Goal: Task Accomplishment & Management: Manage account settings

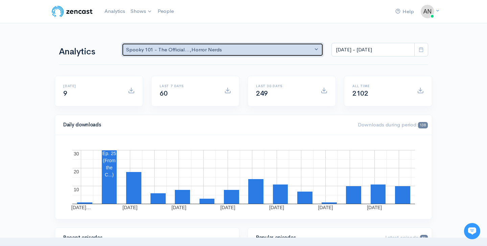
click at [269, 53] on button "Spooky 101 - The Official... , Horror Nerds" at bounding box center [222, 50] width 201 height 14
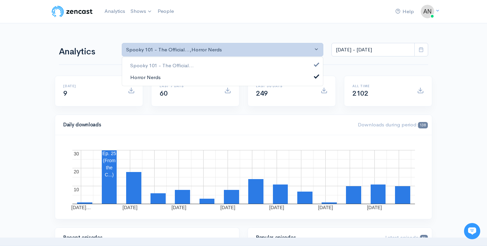
click at [258, 74] on link "Horror Nerds" at bounding box center [222, 77] width 201 height 12
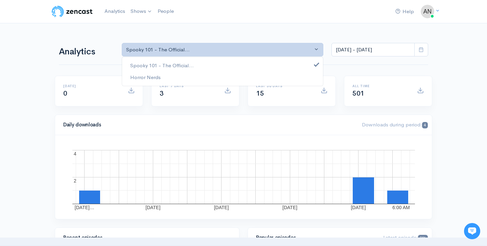
click at [248, 20] on nav "Help Notifications View all Your profile Team settings Default team Current Log…" at bounding box center [243, 11] width 487 height 23
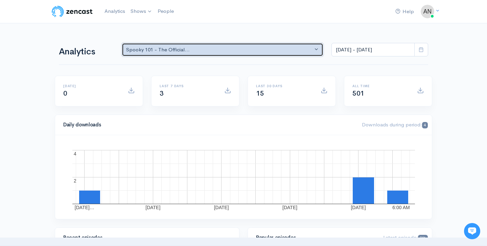
click at [232, 51] on div "Spooky 101 - The Official..." at bounding box center [219, 50] width 186 height 8
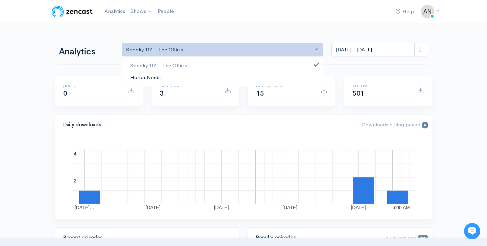
click at [222, 73] on link "Horror Nerds" at bounding box center [222, 77] width 201 height 12
click at [221, 63] on link "Spooky 101 - The Official..." at bounding box center [222, 66] width 201 height 12
select select "14706"
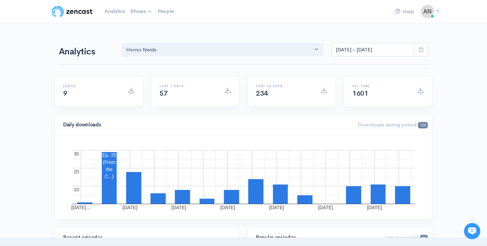
click at [423, 49] on icon at bounding box center [420, 49] width 5 height 5
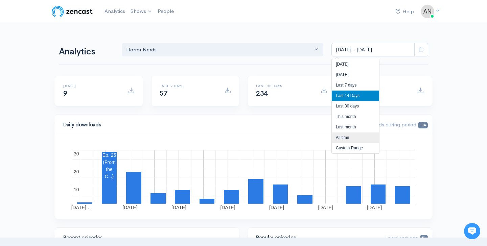
click at [350, 135] on li "All time" at bounding box center [354, 137] width 47 height 10
type input "Feb 9, 2021 - Oct 5, 2025"
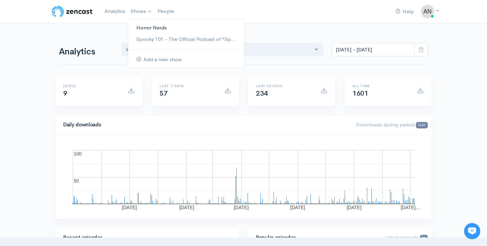
click at [147, 25] on link "Horror Nerds" at bounding box center [186, 28] width 116 height 12
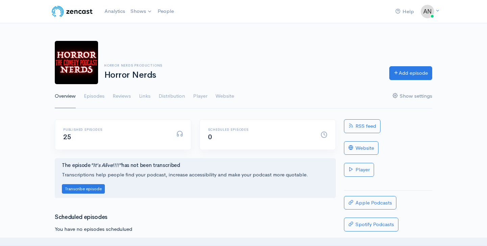
click at [422, 96] on link "Show settings" at bounding box center [412, 96] width 40 height 24
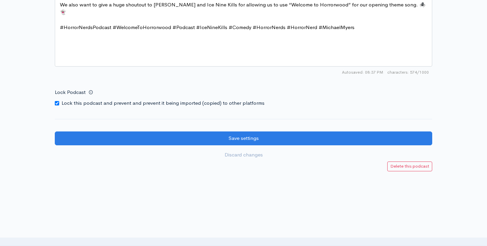
scroll to position [901, 0]
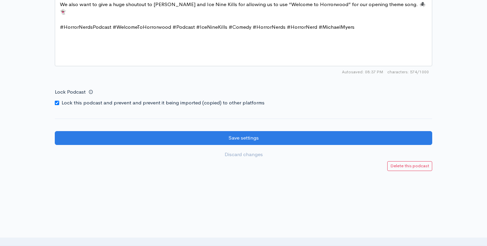
click at [55, 103] on input "Lock Podcast" at bounding box center [57, 103] width 4 height 4
checkbox input "false"
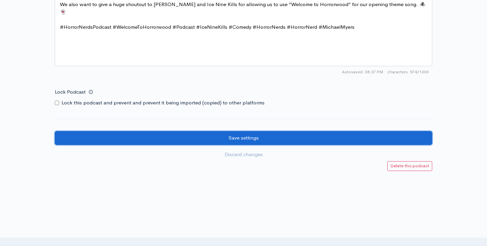
click at [190, 138] on input "Save settings" at bounding box center [243, 138] width 377 height 14
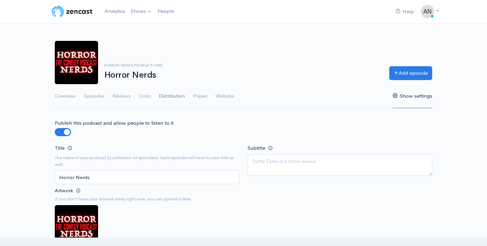
click at [166, 99] on link "Distribution" at bounding box center [171, 96] width 26 height 24
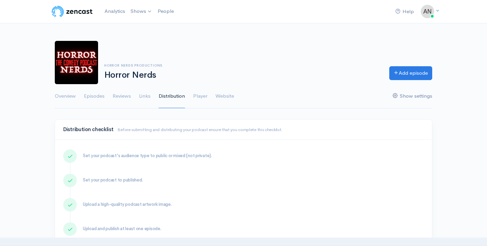
click at [409, 99] on link "Show settings" at bounding box center [412, 96] width 40 height 24
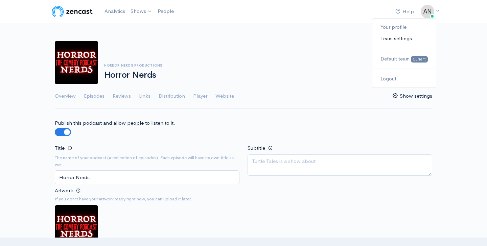
click at [402, 39] on link "Team settings" at bounding box center [404, 39] width 64 height 12
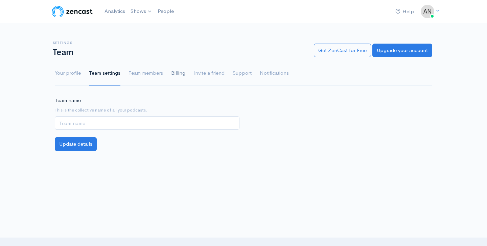
click at [171, 77] on link "Billing" at bounding box center [178, 73] width 14 height 24
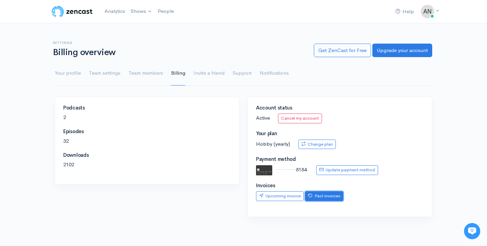
click at [310, 197] on icon at bounding box center [310, 195] width 4 height 4
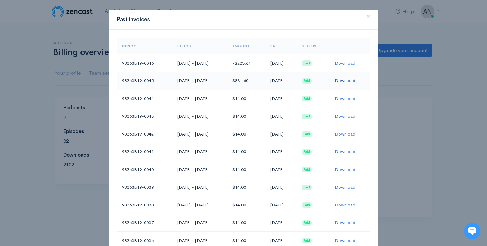
click at [346, 80] on link "Download" at bounding box center [344, 81] width 21 height 6
click at [352, 64] on link "Download" at bounding box center [344, 63] width 21 height 6
click at [353, 79] on link "Download" at bounding box center [344, 81] width 21 height 6
click at [368, 16] on span "×" at bounding box center [368, 16] width 4 height 10
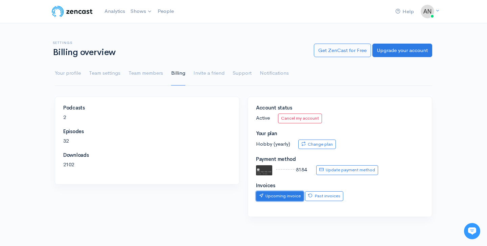
click at [291, 195] on link "Upcoming invoice" at bounding box center [280, 196] width 48 height 10
click at [246, 74] on link "Support" at bounding box center [241, 73] width 19 height 24
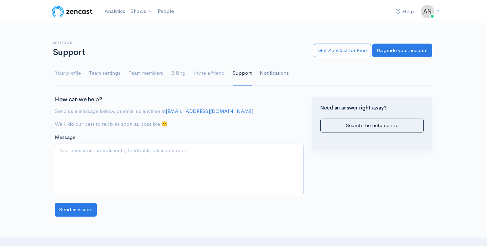
click at [269, 75] on link "Notifications" at bounding box center [273, 73] width 29 height 24
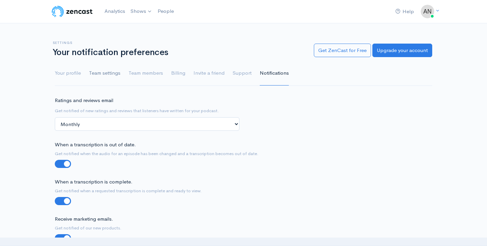
click at [95, 77] on link "Team settings" at bounding box center [104, 73] width 31 height 24
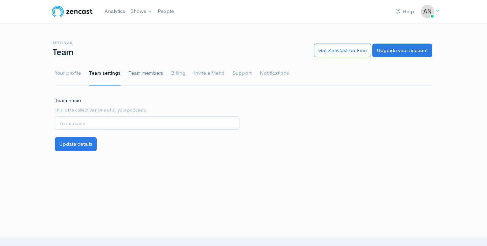
click at [152, 72] on link "Team members" at bounding box center [145, 73] width 34 height 24
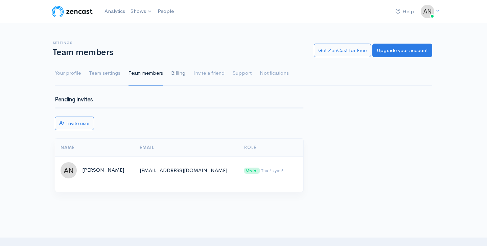
click at [181, 71] on link "Billing" at bounding box center [178, 73] width 14 height 24
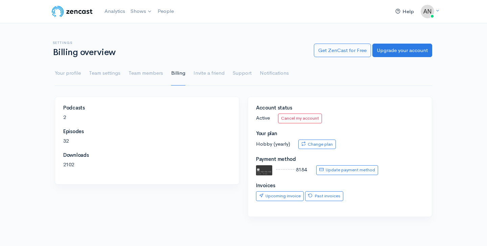
click at [408, 12] on link "Help" at bounding box center [404, 11] width 24 height 15
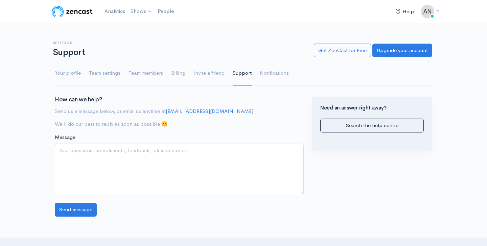
click at [404, 8] on link "Help" at bounding box center [404, 11] width 24 height 15
click at [73, 12] on img at bounding box center [72, 12] width 43 height 14
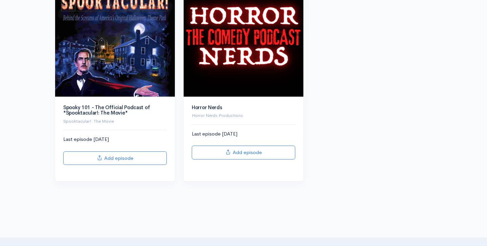
scroll to position [182, 0]
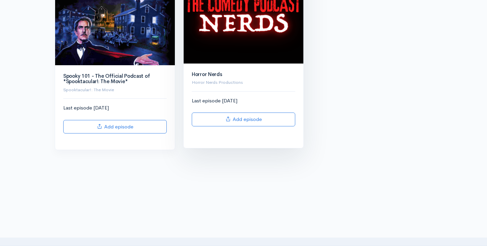
click at [257, 32] on img at bounding box center [243, 4] width 120 height 120
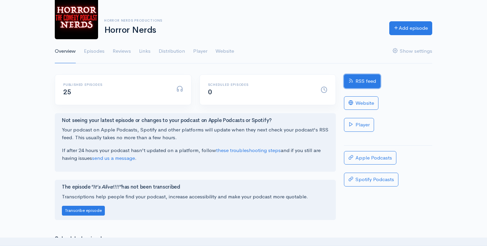
click at [368, 85] on link "RSS feed" at bounding box center [362, 81] width 36 height 14
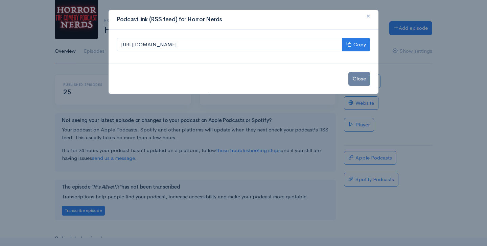
click at [369, 14] on span "×" at bounding box center [368, 16] width 4 height 10
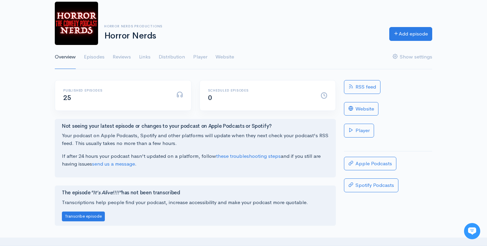
scroll to position [39, 0]
